Goal: Task Accomplishment & Management: Use online tool/utility

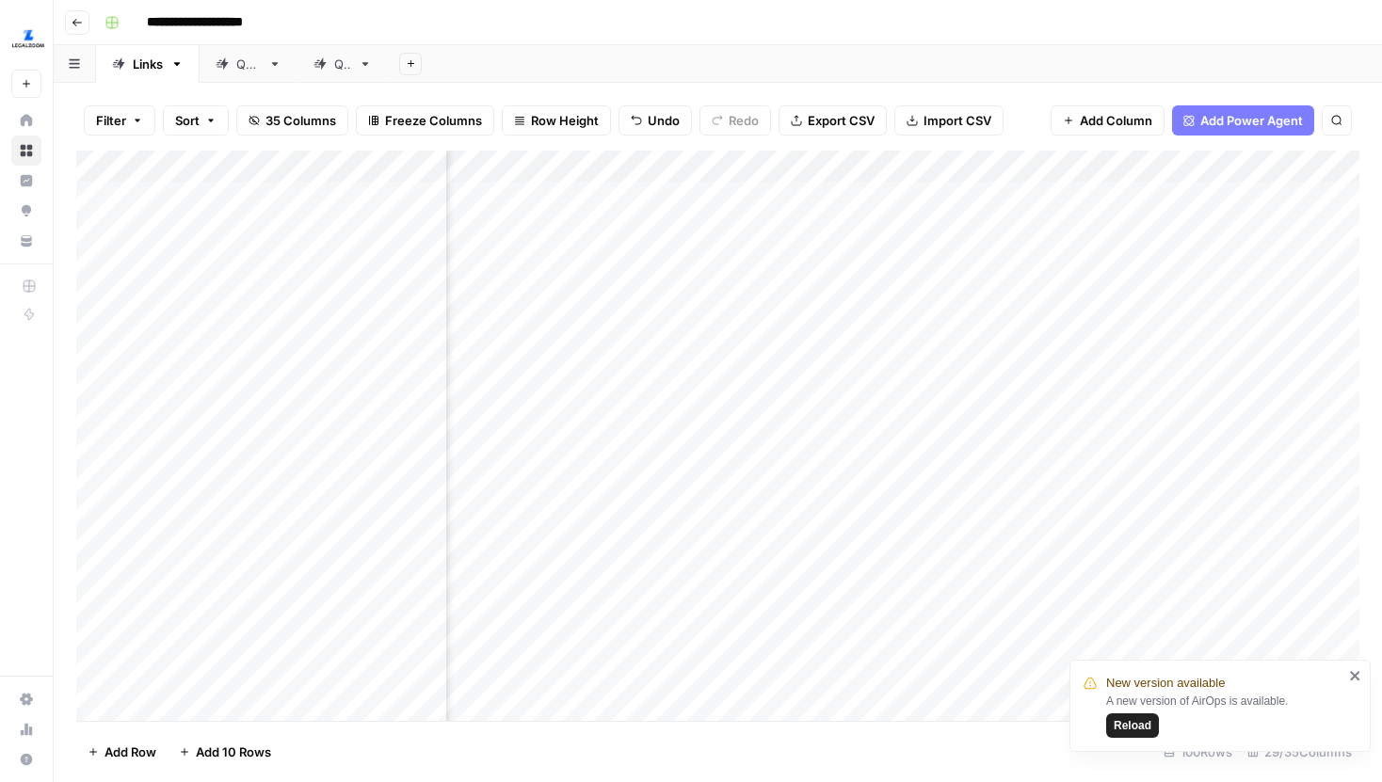
scroll to position [0, 3534]
click at [1166, 196] on div "Add Column" at bounding box center [717, 436] width 1283 height 570
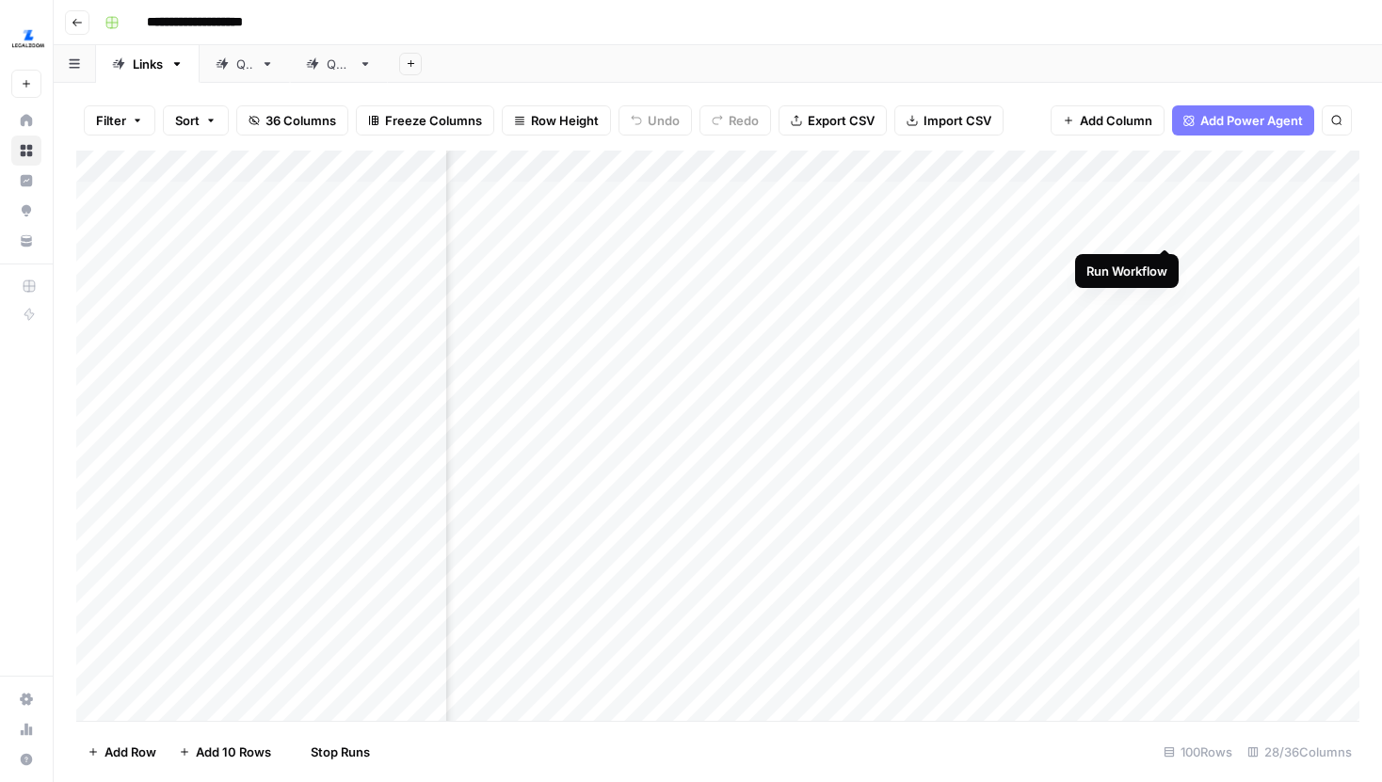
click at [1167, 231] on div "Add Column" at bounding box center [717, 436] width 1283 height 570
click at [1167, 263] on div "Add Column" at bounding box center [717, 436] width 1283 height 570
click at [1167, 296] on div "Add Column" at bounding box center [717, 436] width 1283 height 570
click at [1167, 327] on div "Add Column" at bounding box center [717, 436] width 1283 height 570
click at [1166, 353] on div "Add Column" at bounding box center [717, 436] width 1283 height 570
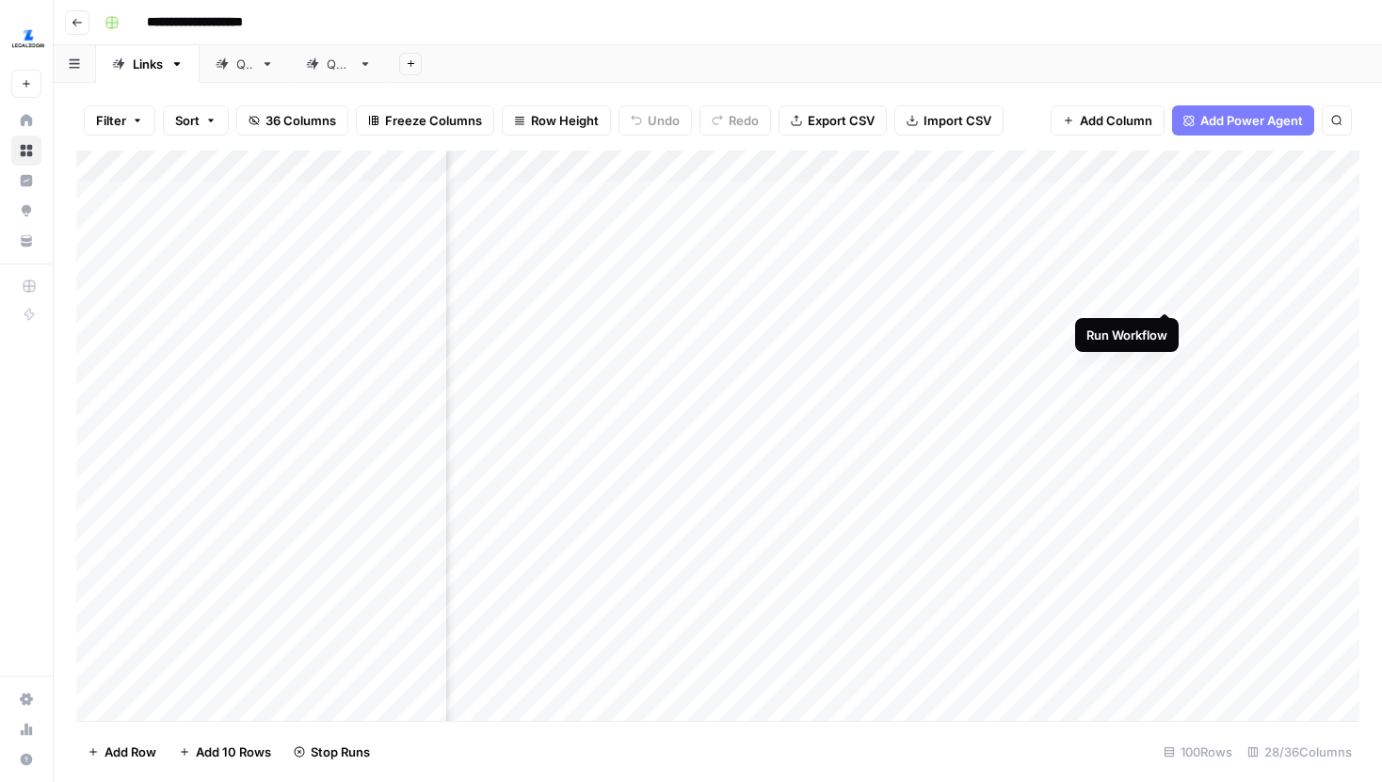
click at [1161, 295] on div "Add Column" at bounding box center [717, 436] width 1283 height 570
click at [1168, 385] on div "Add Column" at bounding box center [717, 436] width 1283 height 570
click at [1168, 412] on div "Add Column" at bounding box center [717, 436] width 1283 height 570
click at [1161, 454] on div "Add Column" at bounding box center [717, 436] width 1283 height 570
click at [1092, 492] on div "Add Column" at bounding box center [717, 436] width 1283 height 570
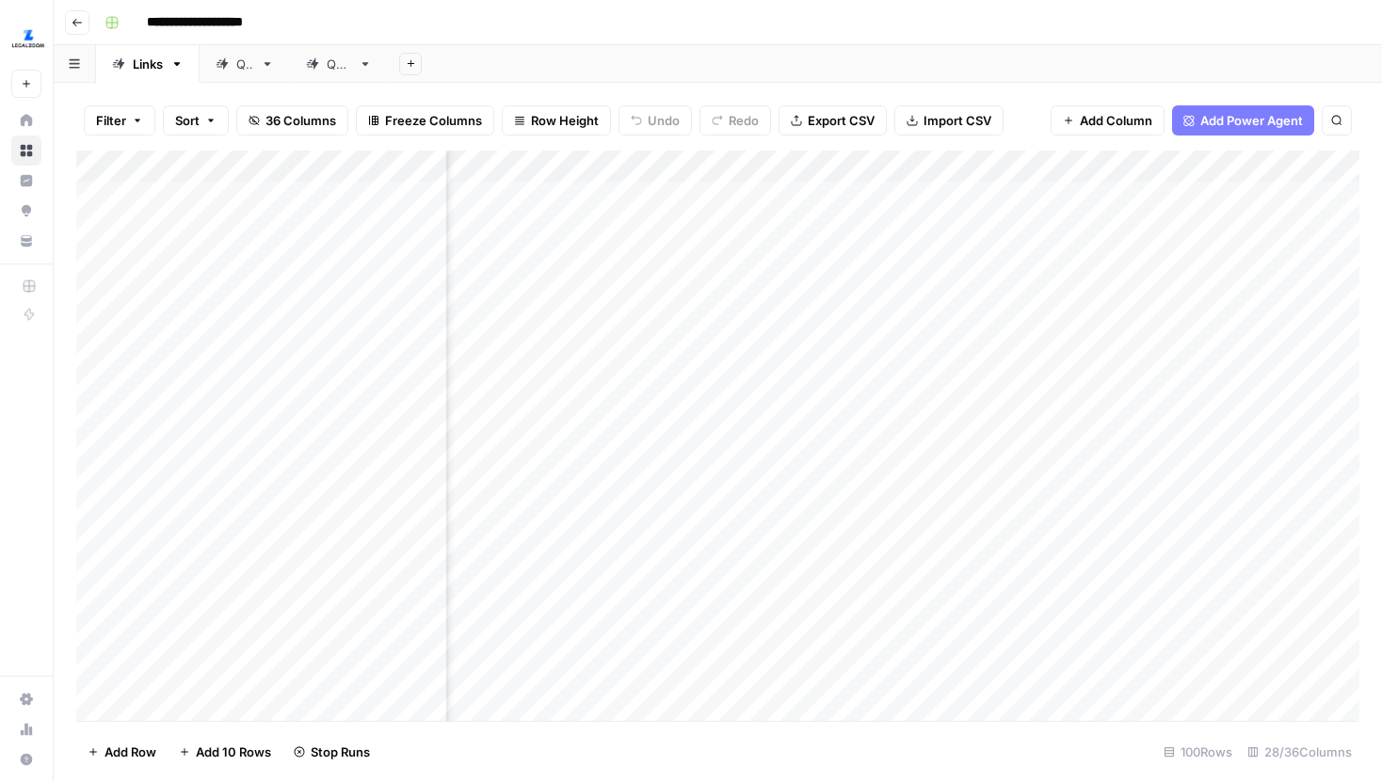
click at [1080, 505] on div "Add Column" at bounding box center [717, 436] width 1283 height 570
click at [1073, 543] on div "Add Column" at bounding box center [717, 436] width 1283 height 570
click at [1071, 579] on div "Add Column" at bounding box center [717, 436] width 1283 height 570
click at [1068, 609] on div "Add Column" at bounding box center [717, 436] width 1283 height 570
click at [1068, 639] on div "Add Column" at bounding box center [717, 436] width 1283 height 570
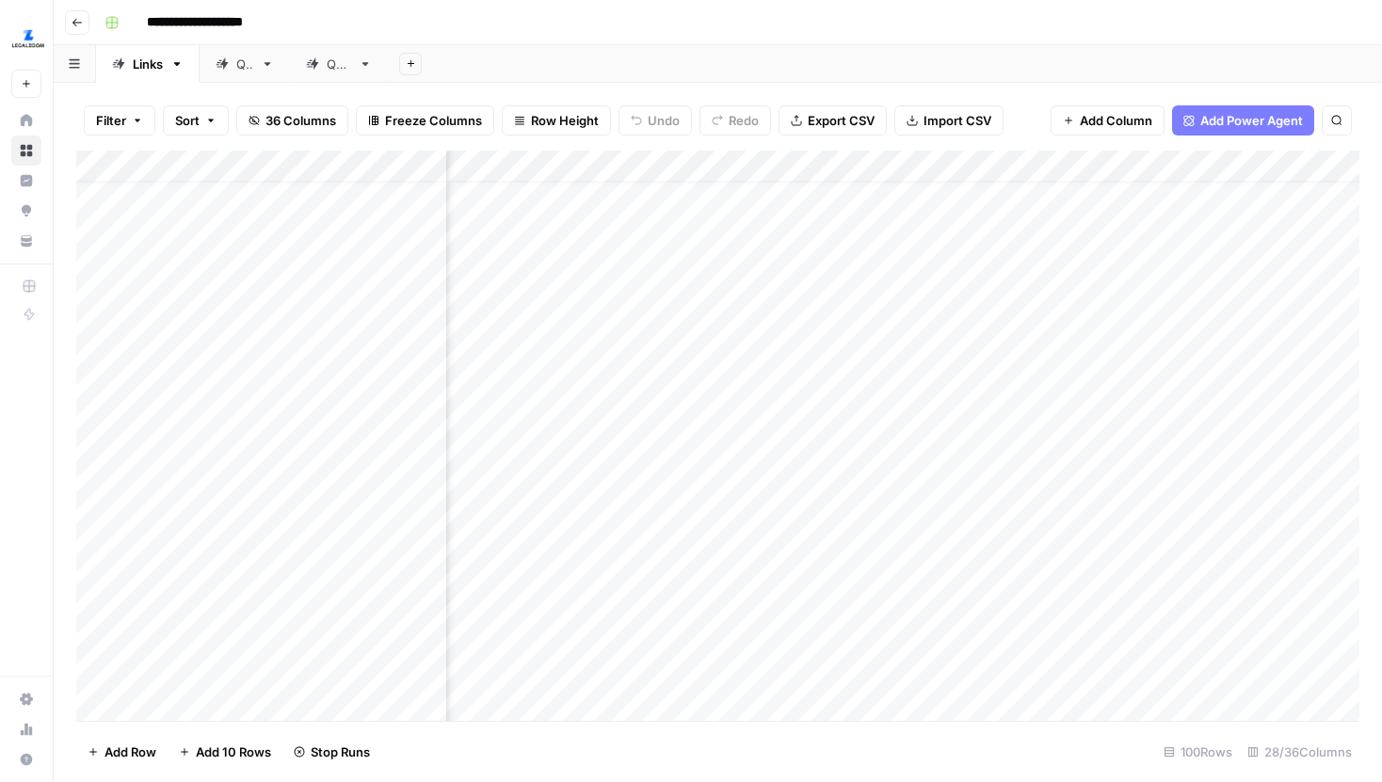
scroll to position [152, 3833]
click at [1071, 430] on div "Add Column" at bounding box center [717, 436] width 1283 height 570
click at [872, 394] on div "Add Column" at bounding box center [717, 436] width 1283 height 570
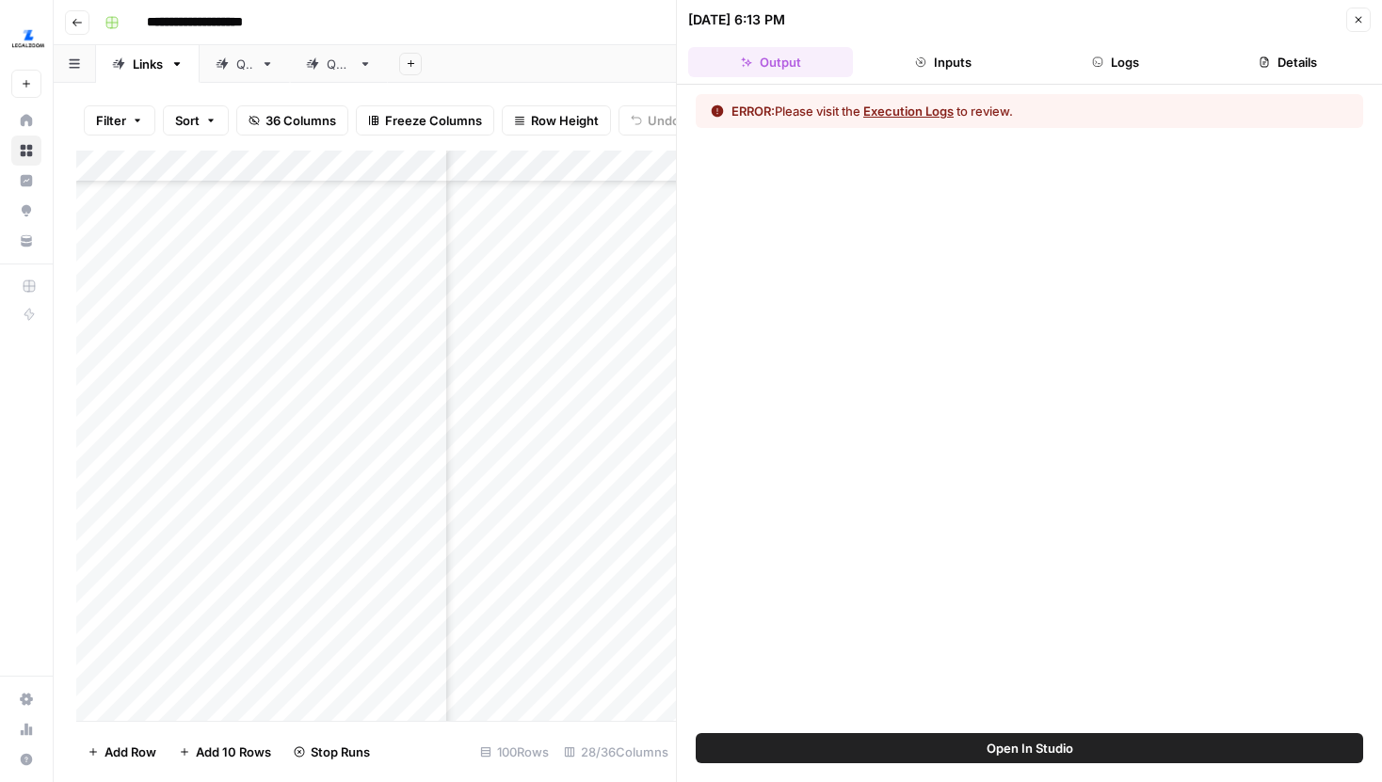
click at [1138, 73] on button "Logs" at bounding box center [1115, 62] width 165 height 30
click at [1130, 67] on button "Logs" at bounding box center [1115, 62] width 165 height 30
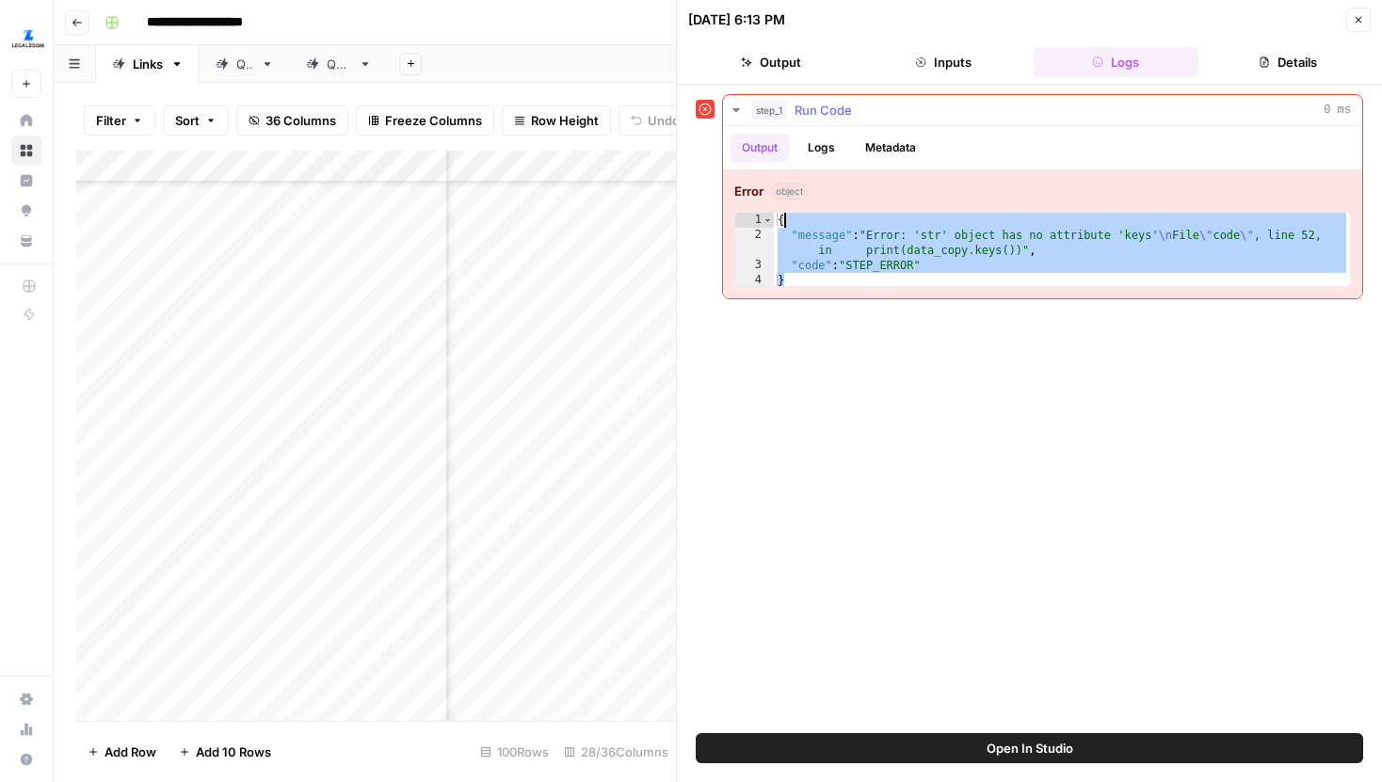
drag, startPoint x: 1023, startPoint y: 282, endPoint x: 782, endPoint y: 214, distance: 250.6
click at [782, 214] on div "{ "message" : "Error: 'str' object has no attribute 'keys' \n File \" code \" ,…" at bounding box center [1062, 265] width 576 height 105
type textarea "**********"
click at [1360, 14] on icon "button" at bounding box center [1358, 19] width 11 height 11
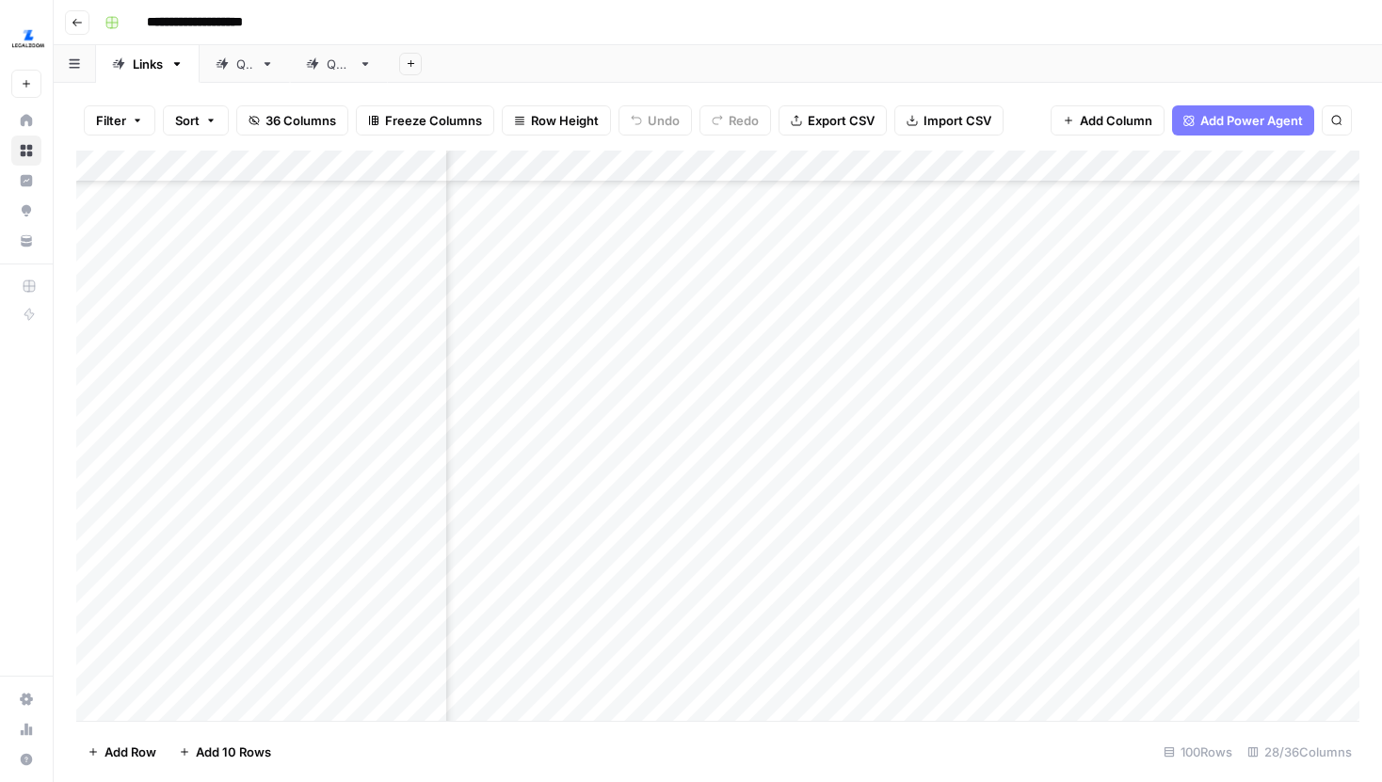
scroll to position [149, 3854]
click at [595, 400] on div "Add Column" at bounding box center [717, 436] width 1283 height 570
click at [602, 426] on div "Add Column" at bounding box center [717, 436] width 1283 height 570
click at [601, 463] on div "Add Column" at bounding box center [717, 436] width 1283 height 570
click at [600, 495] on div "Add Column" at bounding box center [717, 436] width 1283 height 570
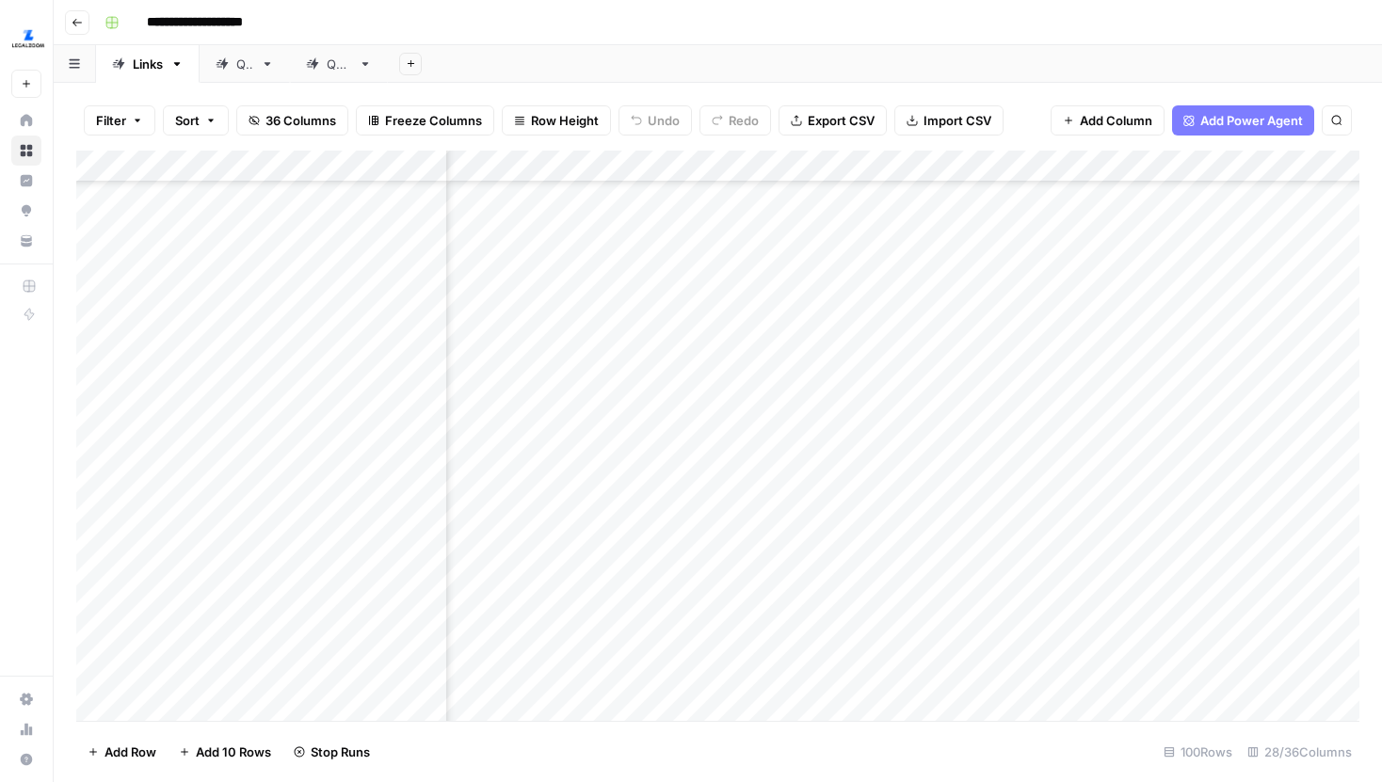
click at [598, 533] on div "Add Column" at bounding box center [717, 436] width 1283 height 570
click at [596, 566] on div "Add Column" at bounding box center [717, 436] width 1283 height 570
click at [595, 597] on div "Add Column" at bounding box center [717, 436] width 1283 height 570
click at [594, 627] on div "Add Column" at bounding box center [717, 436] width 1283 height 570
click at [600, 660] on div "Add Column" at bounding box center [717, 436] width 1283 height 570
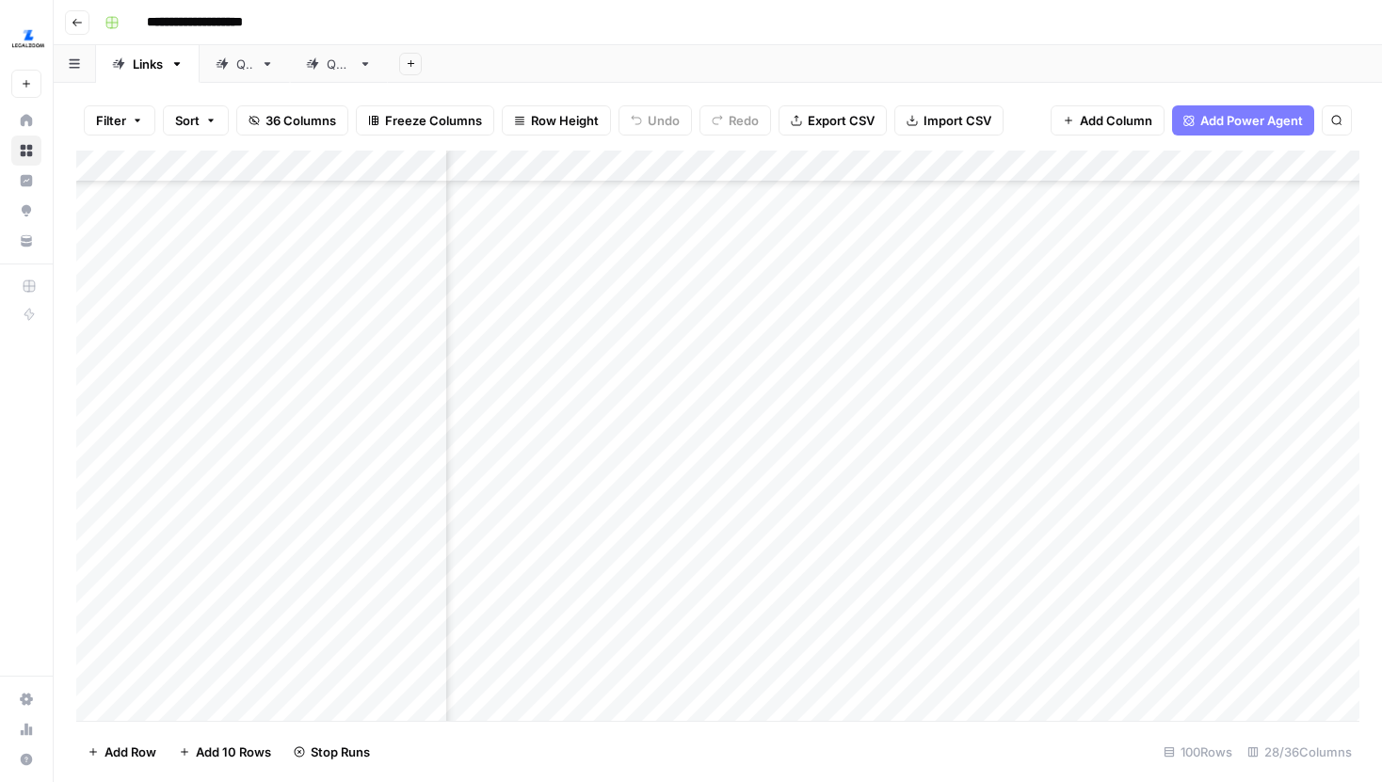
scroll to position [170, 3897]
click at [1099, 379] on div "Add Column" at bounding box center [717, 436] width 1283 height 570
click at [1099, 410] on div "Add Column" at bounding box center [717, 436] width 1283 height 570
click at [1100, 439] on div "Add Column" at bounding box center [717, 436] width 1283 height 570
click at [1098, 468] on div "Add Column" at bounding box center [717, 436] width 1283 height 570
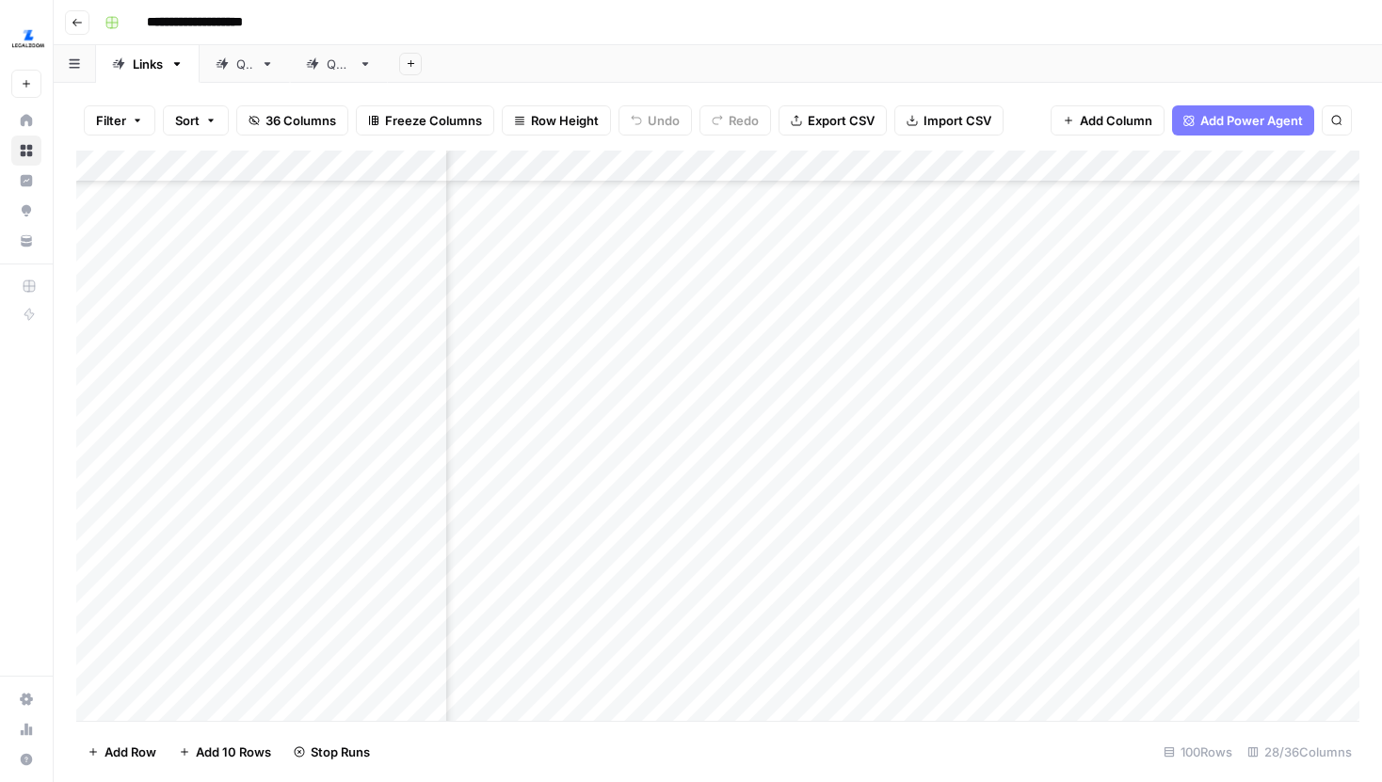
click at [1099, 520] on div "Add Column" at bounding box center [717, 436] width 1283 height 570
click at [1100, 544] on div "Add Column" at bounding box center [717, 436] width 1283 height 570
click at [1036, 568] on div "Add Column" at bounding box center [717, 436] width 1283 height 570
click at [1018, 598] on div "Add Column" at bounding box center [717, 436] width 1283 height 570
click at [1015, 632] on div "Add Column" at bounding box center [717, 436] width 1283 height 570
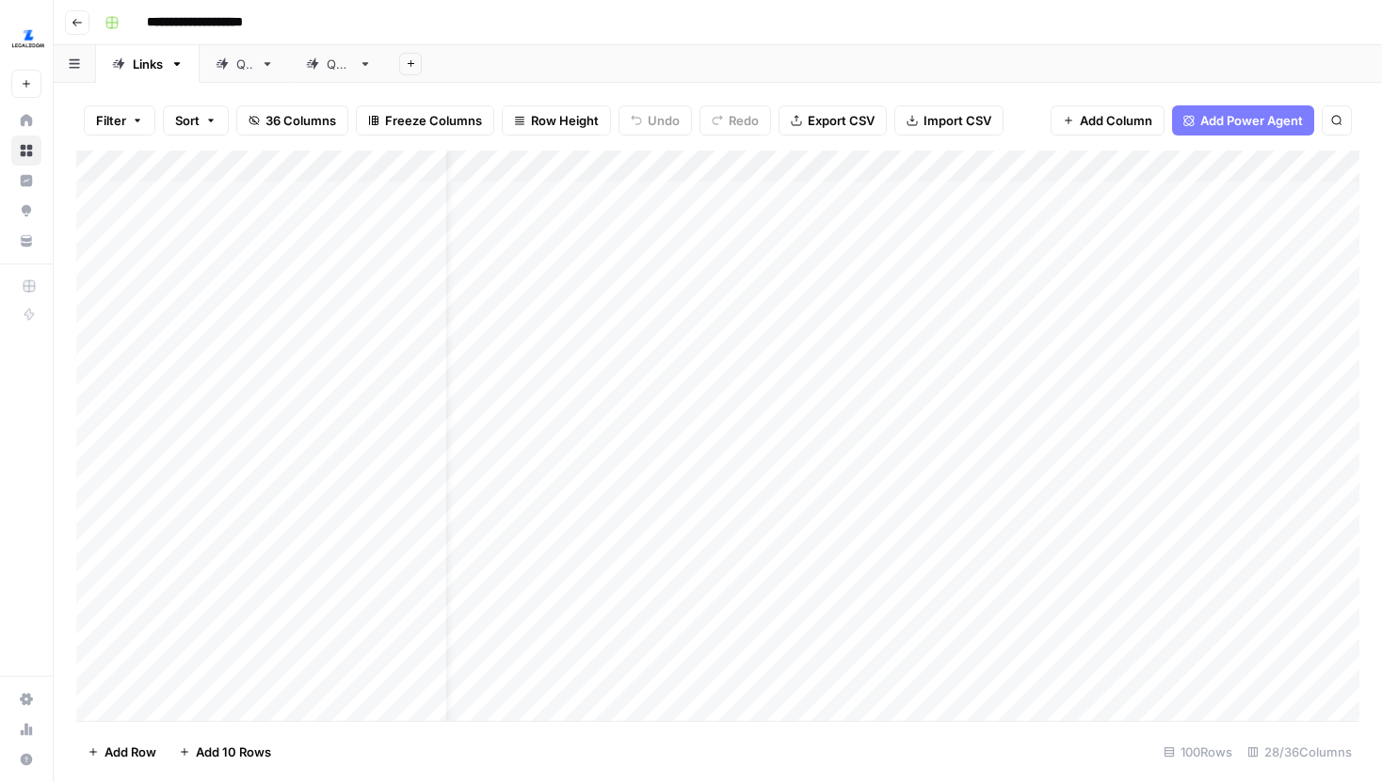
scroll to position [0, 0]
